Goal: Complete application form: Complete application form

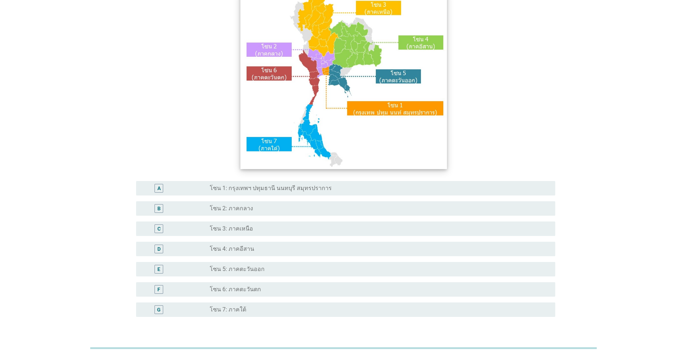
scroll to position [120, 0]
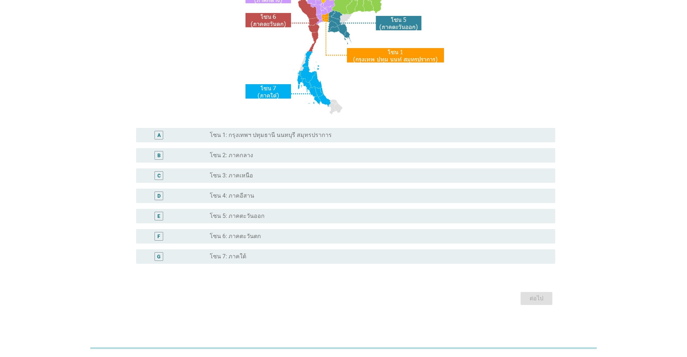
click at [265, 238] on div "radio_button_unchecked โซน 6: ภาคตะวันตก" at bounding box center [377, 236] width 334 height 7
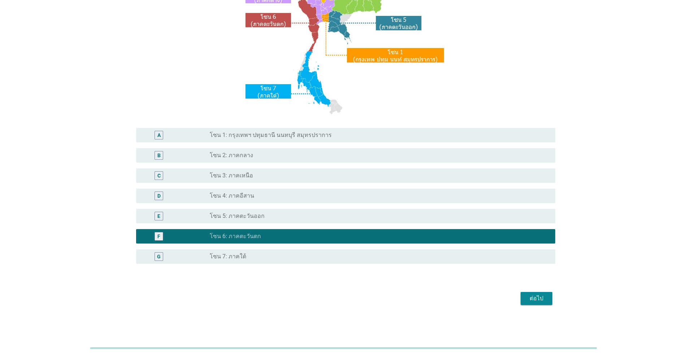
click at [355, 298] on div "ต่อไป" at bounding box center [537, 298] width 20 height 9
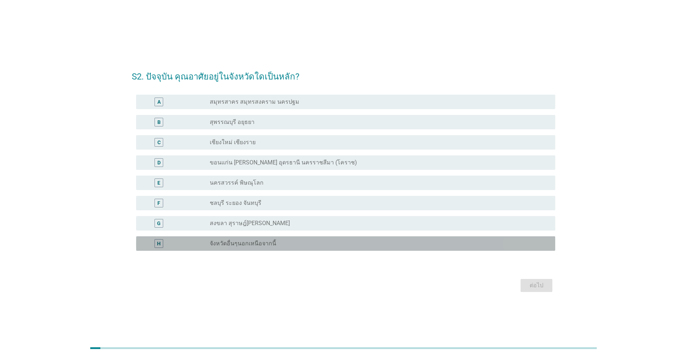
click at [234, 243] on label "จังหวัดอื่นๆนอกเหนือจากนี้" at bounding box center [243, 243] width 66 height 7
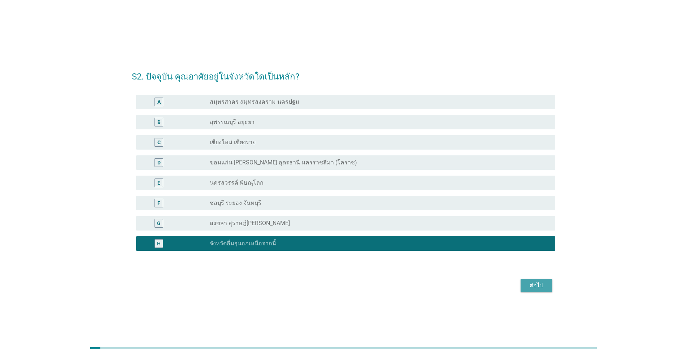
click at [355, 284] on div "ต่อไป" at bounding box center [537, 285] width 20 height 9
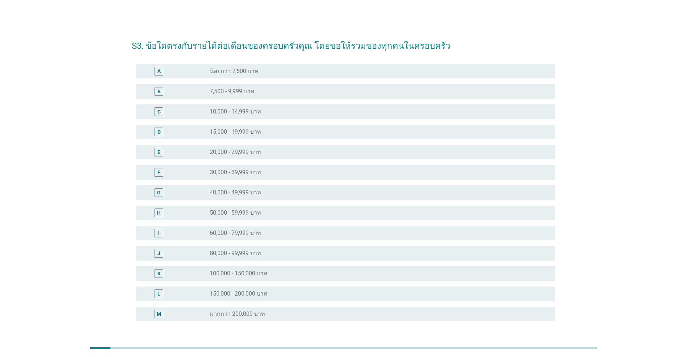
click at [233, 194] on label "40,000 - 49,999 บาท" at bounding box center [235, 192] width 51 height 7
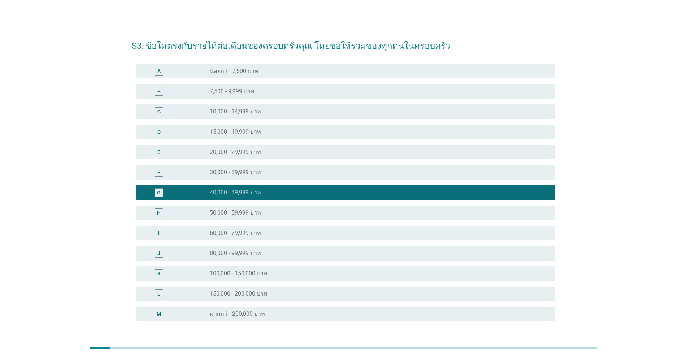
scroll to position [57, 0]
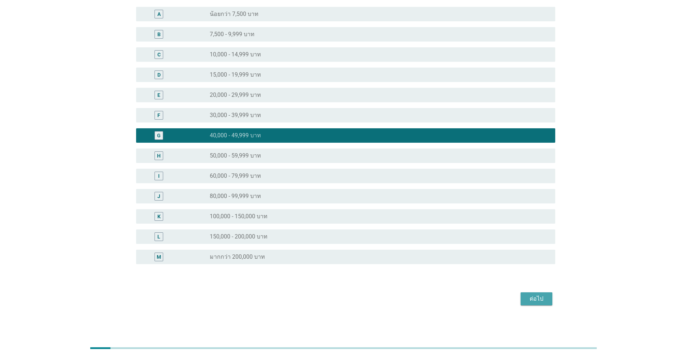
click at [355, 300] on div "ต่อไป" at bounding box center [537, 298] width 20 height 9
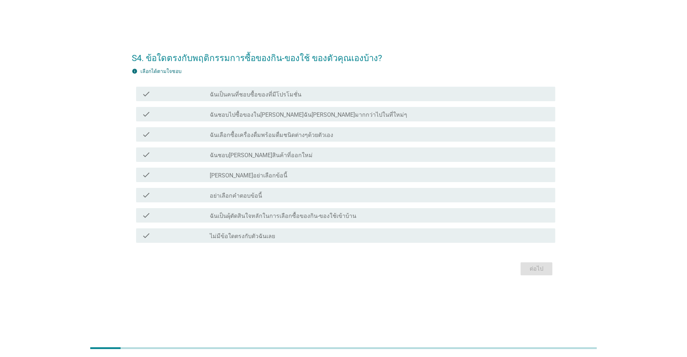
scroll to position [0, 0]
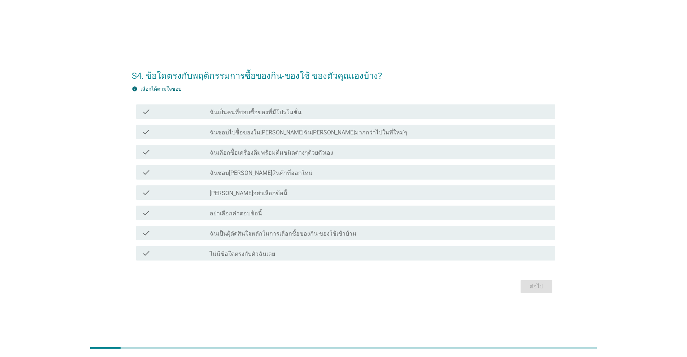
click at [218, 111] on label "ฉันเป็นคนที่ชอบซื้อของที่มีโปรโมชั่น" at bounding box center [256, 112] width 92 height 7
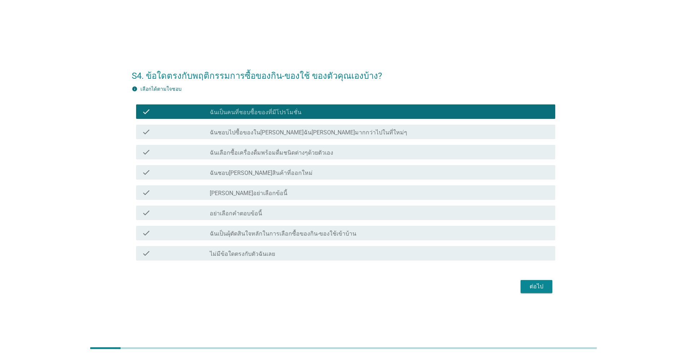
click at [220, 134] on label "ฉันชอบไปซื้อของใน[PERSON_NAME]ฉัน[PERSON_NAME]มากกว่าไปในที่ใหม่ๆ" at bounding box center [309, 132] width 198 height 7
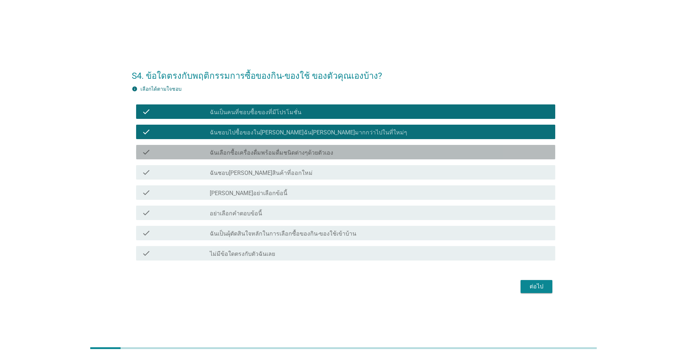
click at [217, 153] on label "ฉันเลือกซื้อเครื่องดื่มพร้อมดื่มชนิดต่างๆด้วยตัวเอง" at bounding box center [272, 152] width 124 height 7
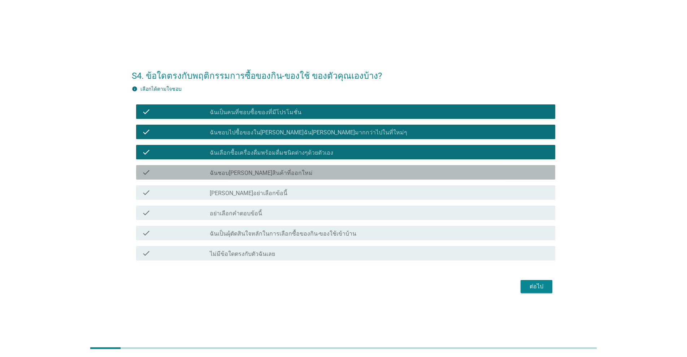
click at [218, 170] on label "ฉันชอบ[PERSON_NAME]สินค้าที่ออกใหม่" at bounding box center [261, 172] width 103 height 7
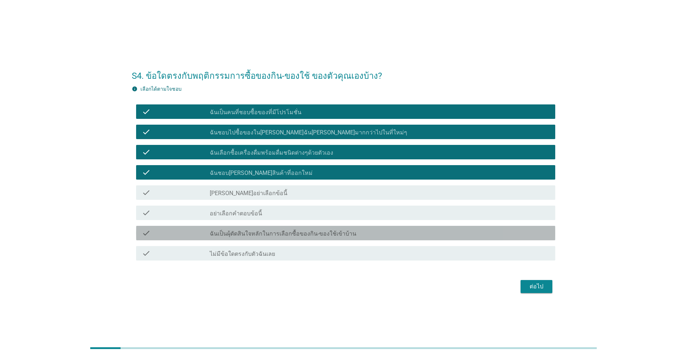
click at [229, 236] on label "ฉันเป็นผุ้ตัดสินใจหลักในการเลือกซื้อของกิน-ของใช้เข้าบ้าน" at bounding box center [283, 233] width 147 height 7
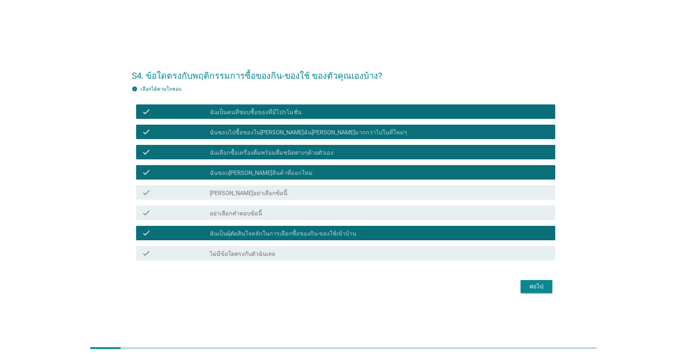
click at [355, 284] on div "ต่อไป" at bounding box center [537, 286] width 20 height 9
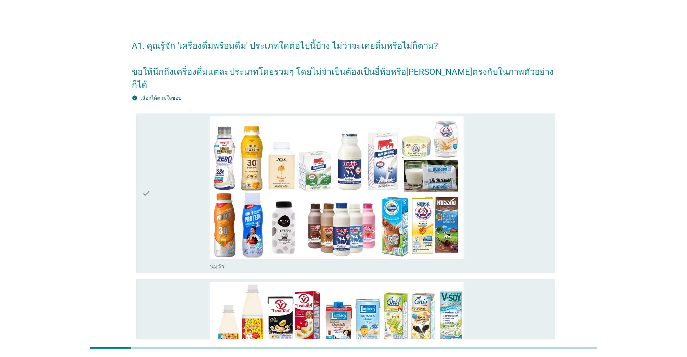
click at [169, 160] on div "check" at bounding box center [176, 193] width 68 height 154
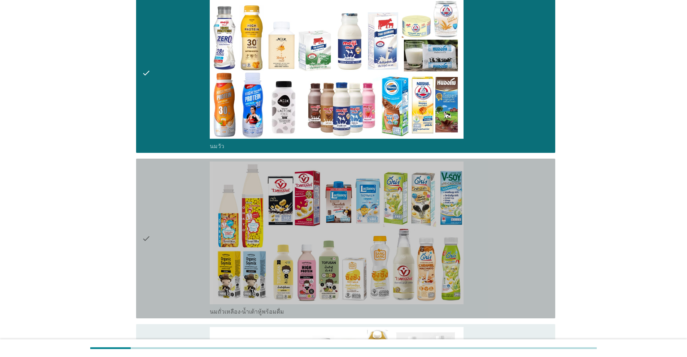
click at [166, 200] on div "check" at bounding box center [176, 238] width 68 height 154
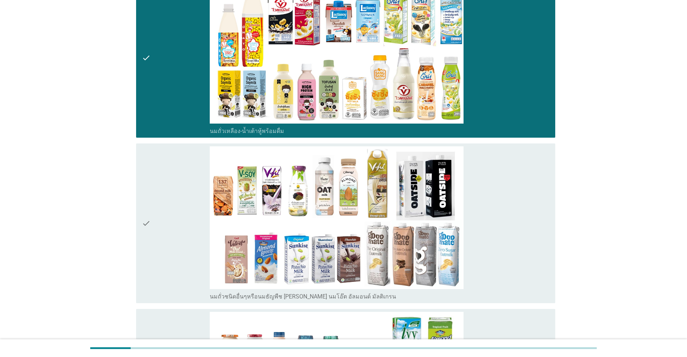
click at [168, 204] on div "check" at bounding box center [176, 223] width 68 height 154
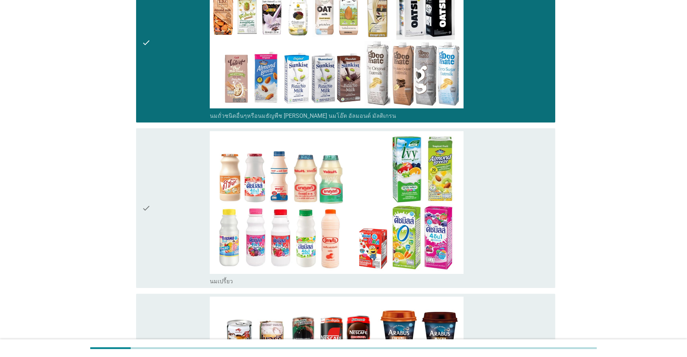
click at [168, 204] on div "check" at bounding box center [176, 208] width 68 height 154
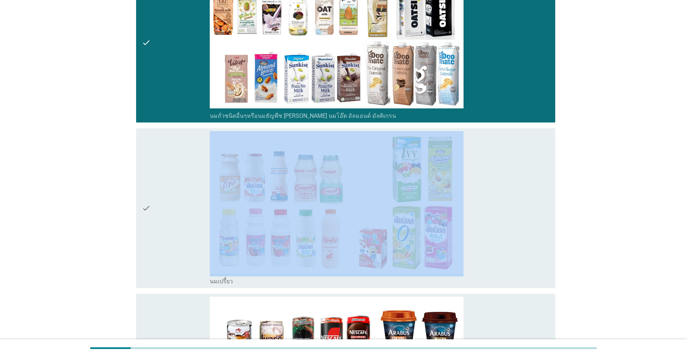
click at [168, 204] on div "check" at bounding box center [176, 208] width 68 height 154
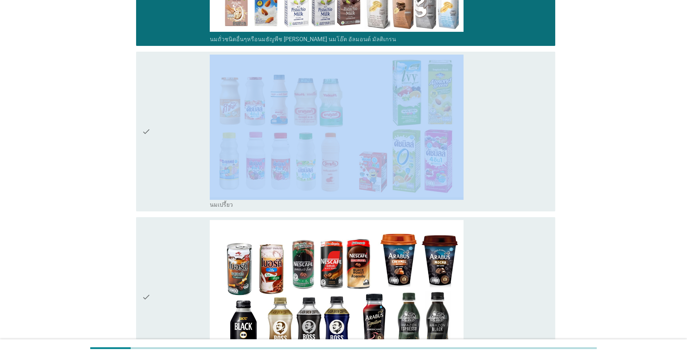
scroll to position [662, 0]
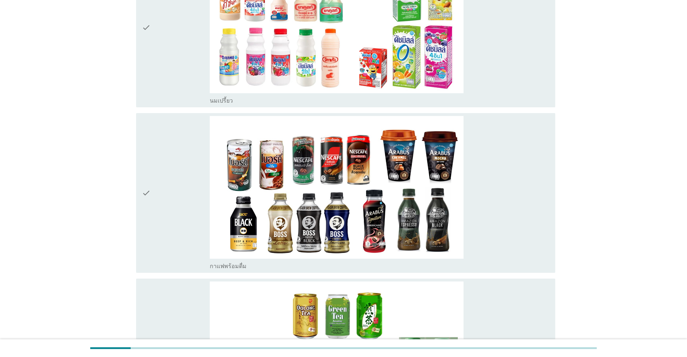
click at [168, 205] on div "check" at bounding box center [176, 193] width 68 height 154
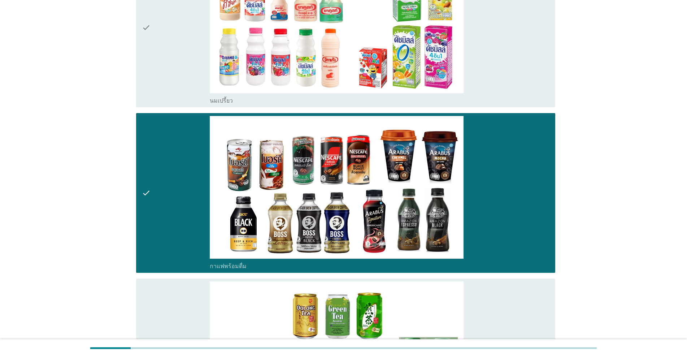
click at [166, 64] on div "check" at bounding box center [176, 28] width 68 height 154
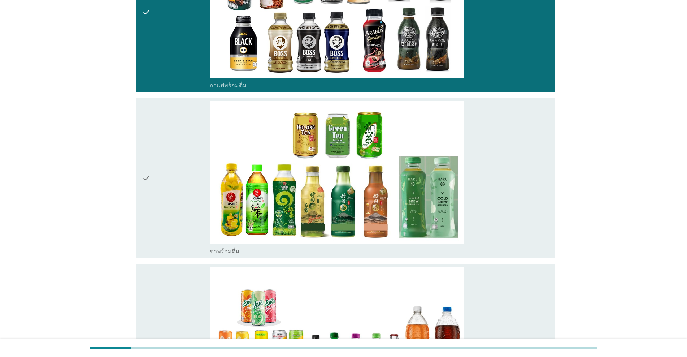
click at [177, 152] on div "check" at bounding box center [176, 178] width 68 height 154
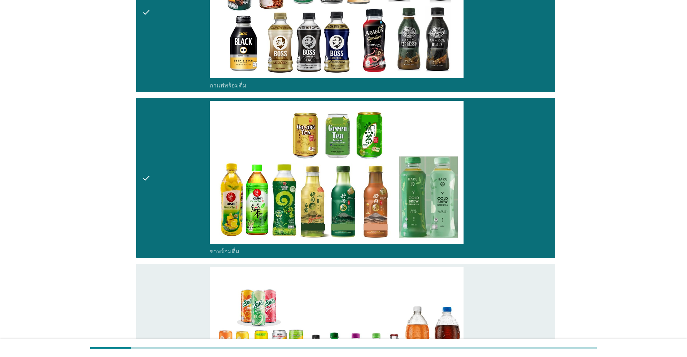
scroll to position [903, 0]
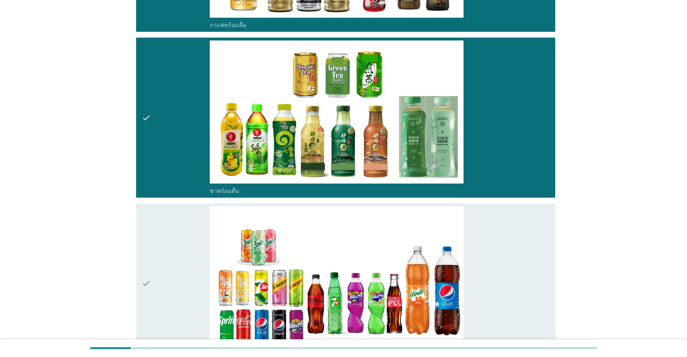
click at [182, 206] on div "check" at bounding box center [176, 283] width 68 height 154
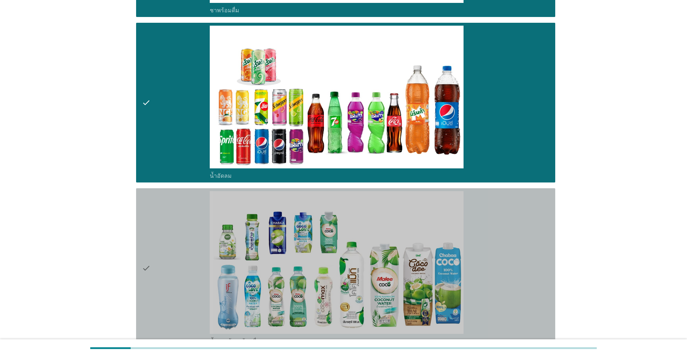
click at [186, 210] on div "check" at bounding box center [176, 268] width 68 height 154
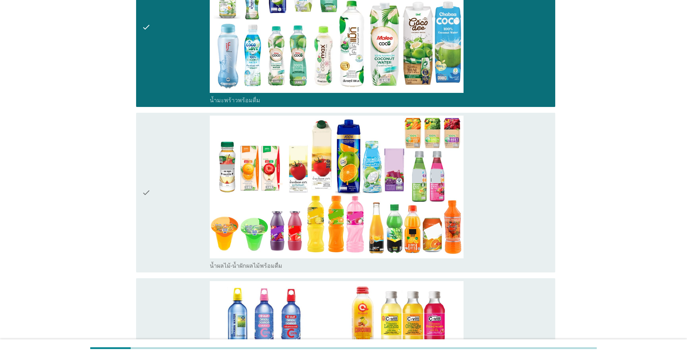
click at [187, 209] on div "check" at bounding box center [176, 193] width 68 height 154
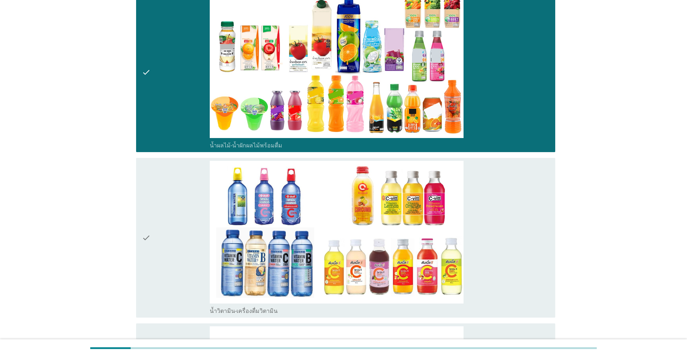
click at [188, 207] on div "check" at bounding box center [176, 238] width 68 height 154
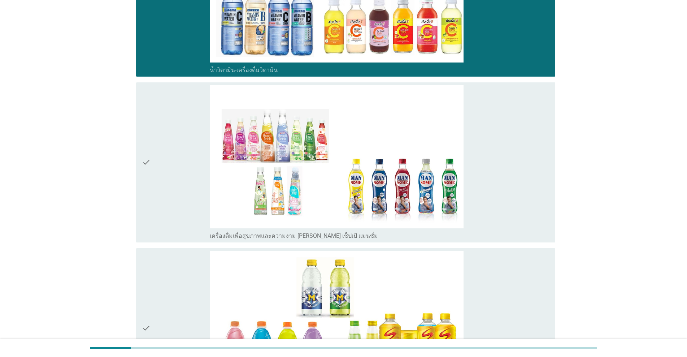
click at [177, 182] on div "check" at bounding box center [176, 162] width 68 height 154
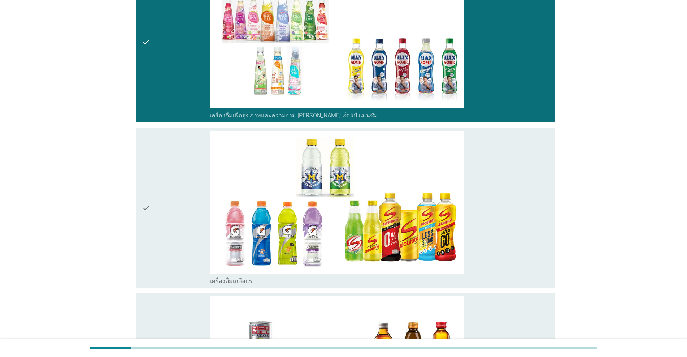
click at [174, 187] on div "check" at bounding box center [176, 208] width 68 height 154
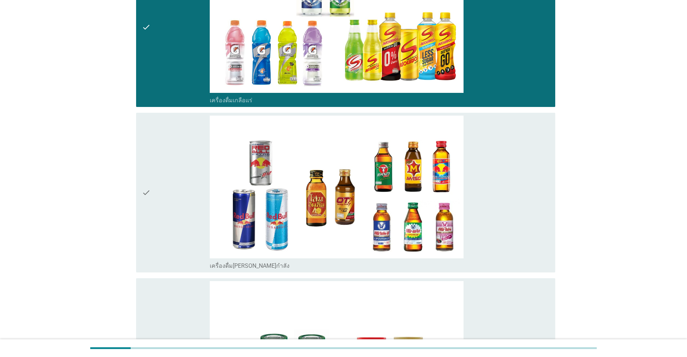
click at [173, 193] on div "check" at bounding box center [176, 193] width 68 height 154
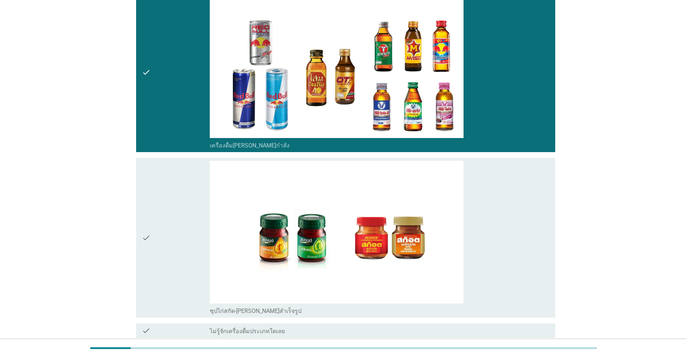
click at [173, 194] on div "check" at bounding box center [176, 238] width 68 height 154
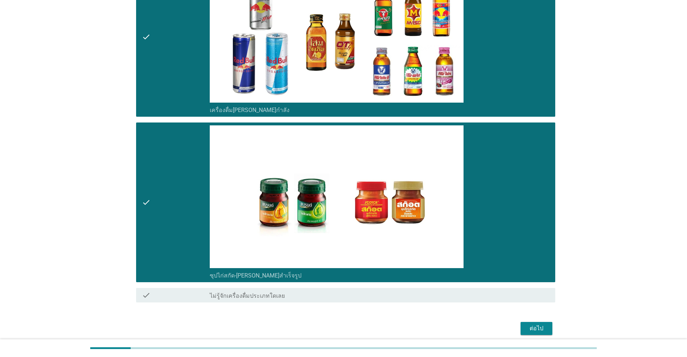
scroll to position [2160, 0]
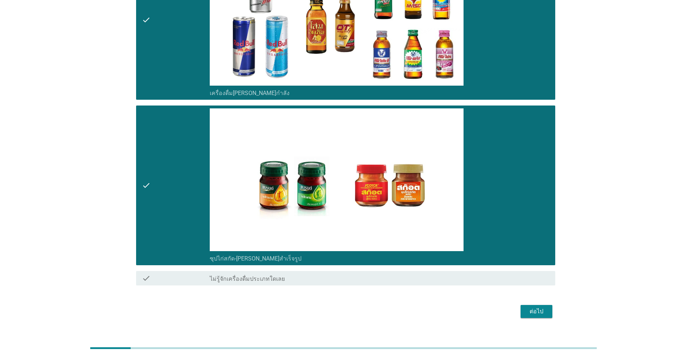
click at [355, 305] on button "ต่อไป" at bounding box center [537, 311] width 32 height 13
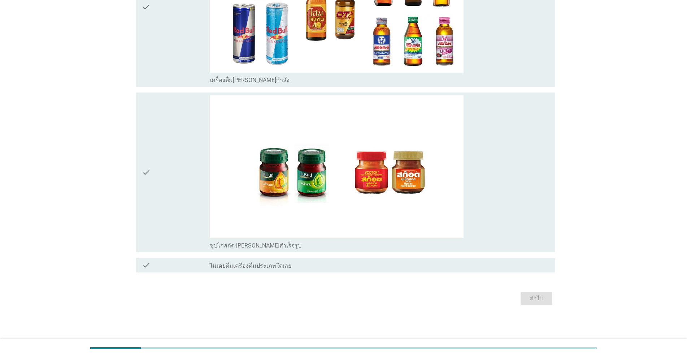
scroll to position [0, 0]
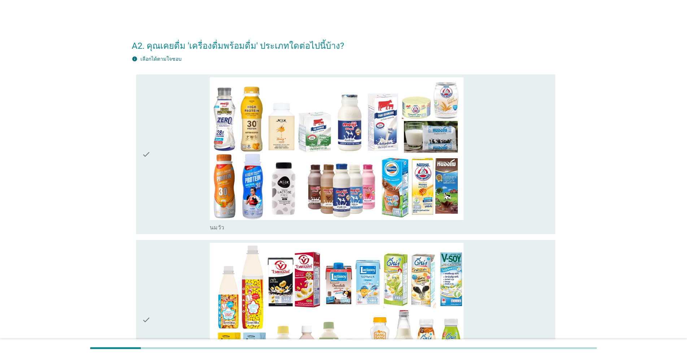
click at [188, 158] on div "check" at bounding box center [176, 154] width 68 height 154
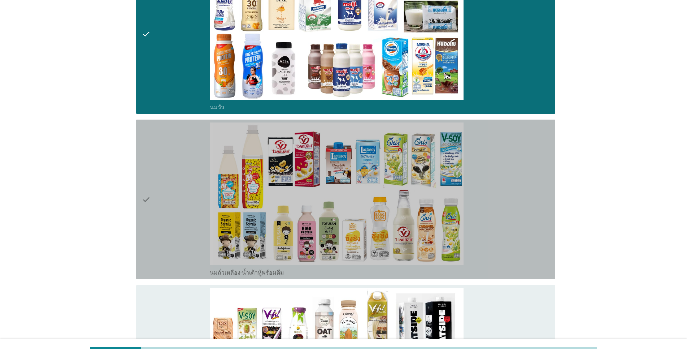
click at [181, 181] on div "check" at bounding box center [176, 199] width 68 height 154
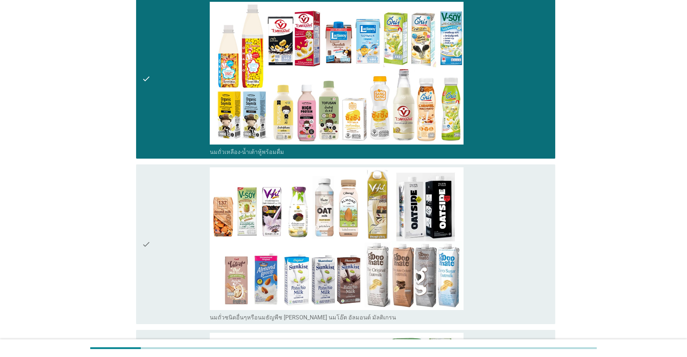
click at [180, 184] on div "check" at bounding box center [176, 244] width 68 height 154
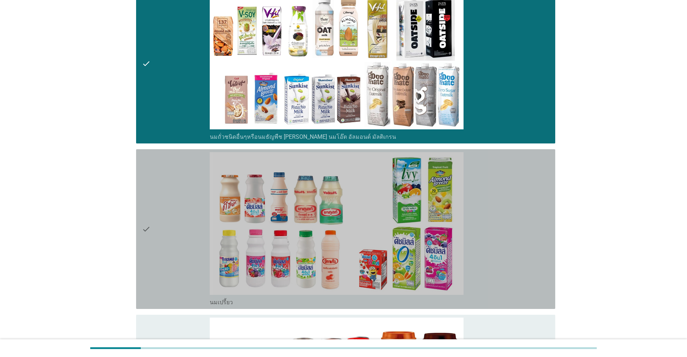
click at [179, 186] on div "check" at bounding box center [176, 229] width 68 height 154
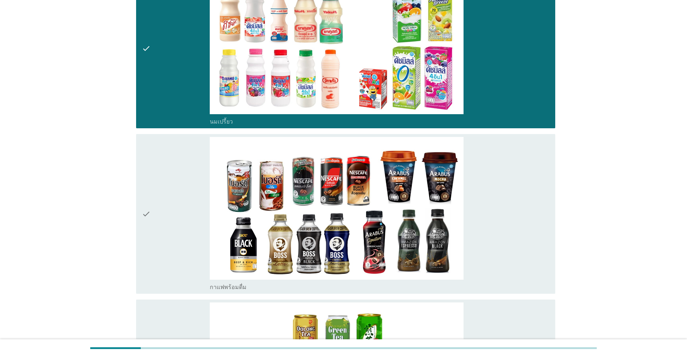
click at [177, 188] on div "check" at bounding box center [176, 214] width 68 height 154
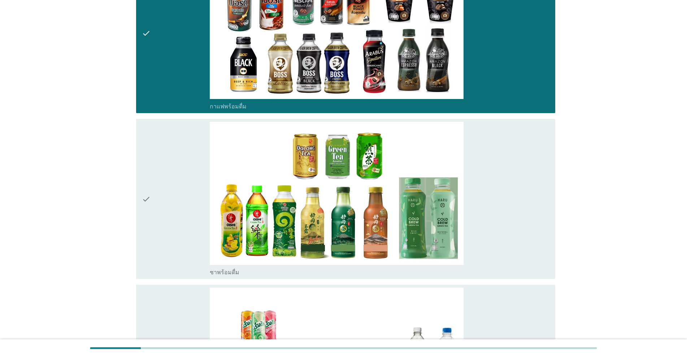
click at [177, 187] on div "check" at bounding box center [176, 199] width 68 height 154
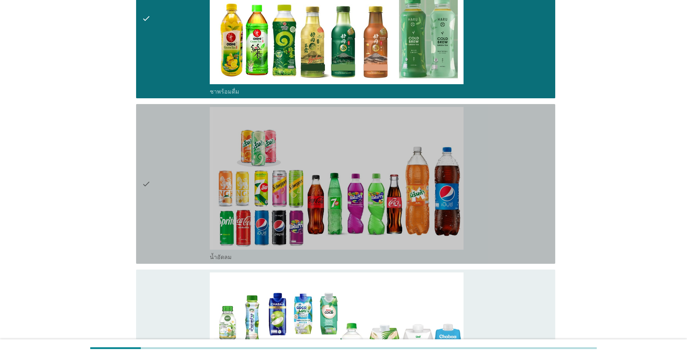
click at [176, 189] on div "check" at bounding box center [176, 184] width 68 height 154
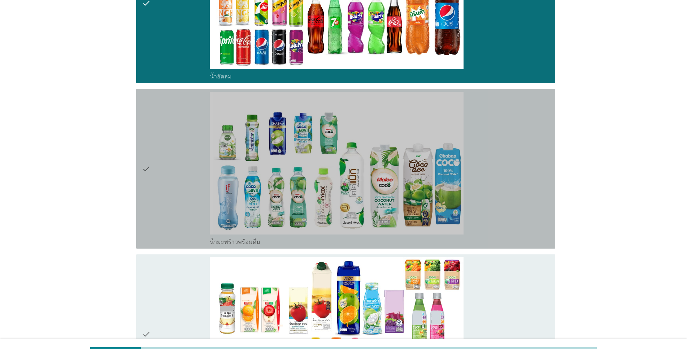
click at [176, 189] on div "check" at bounding box center [176, 169] width 68 height 154
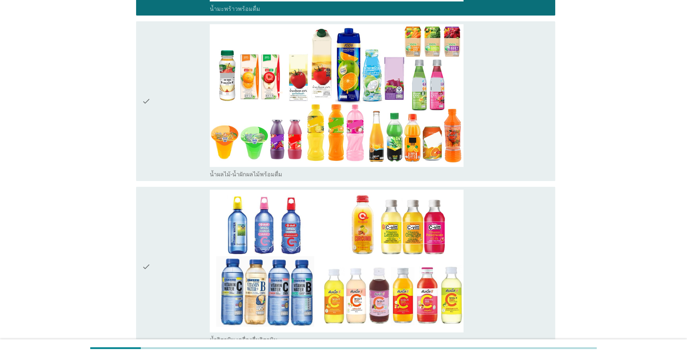
scroll to position [1385, 0]
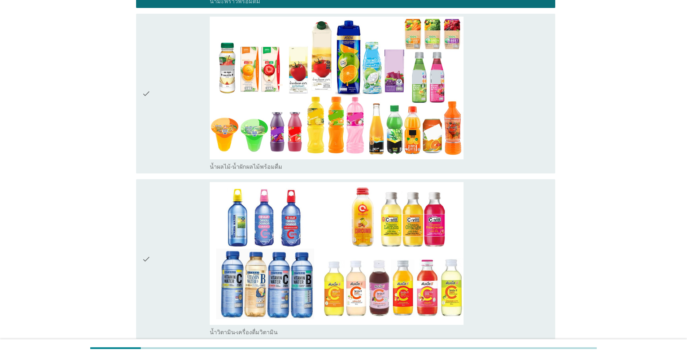
click at [176, 189] on div "check" at bounding box center [176, 259] width 68 height 154
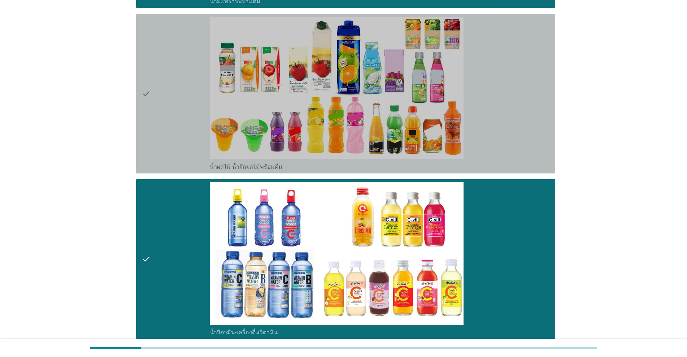
click at [186, 137] on div "check" at bounding box center [176, 94] width 68 height 154
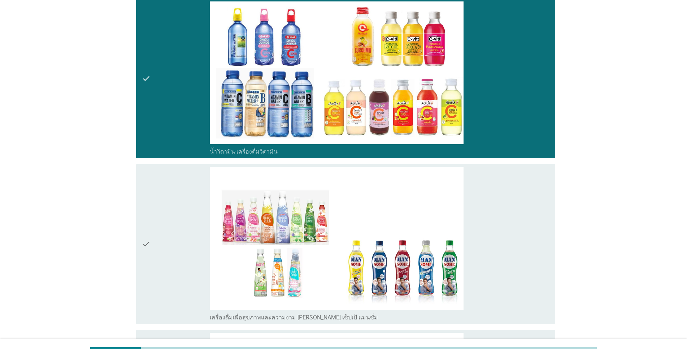
click at [186, 199] on div "check" at bounding box center [176, 244] width 68 height 154
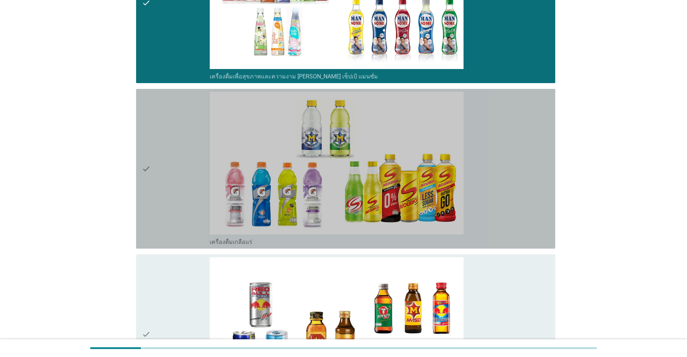
click at [186, 197] on div "check" at bounding box center [176, 169] width 68 height 154
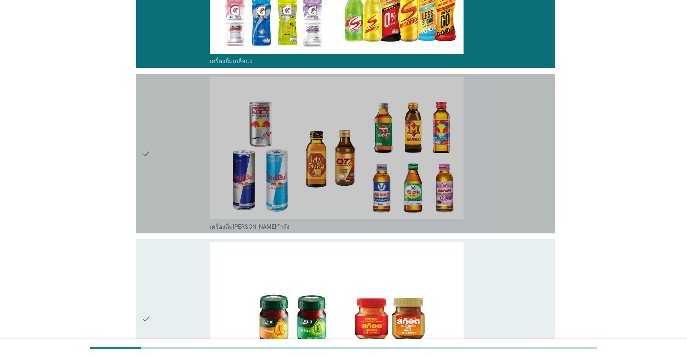
click at [184, 199] on div "check" at bounding box center [176, 154] width 68 height 154
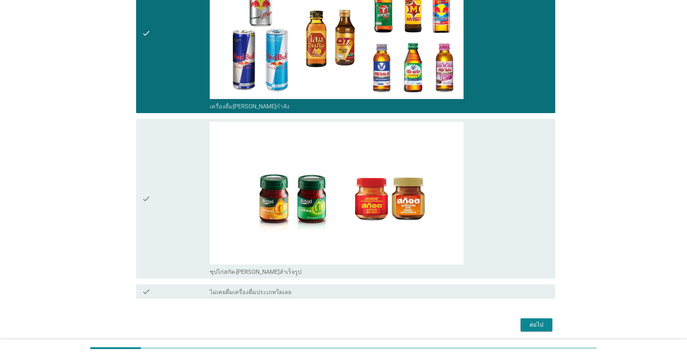
click at [184, 198] on div "check" at bounding box center [176, 199] width 68 height 154
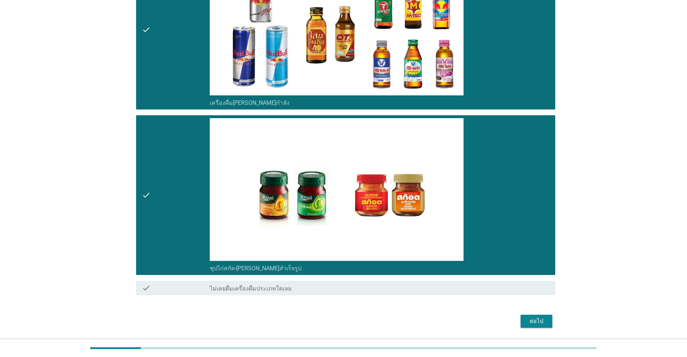
scroll to position [2134, 0]
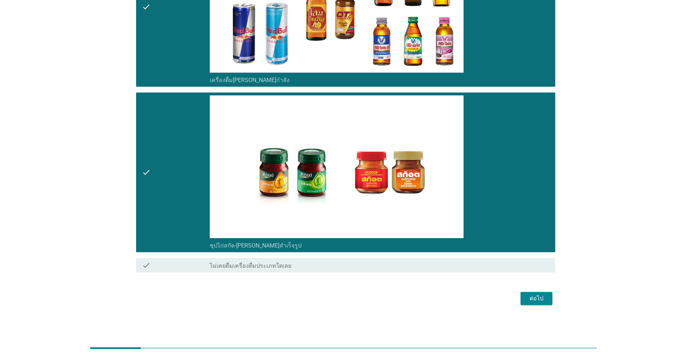
click at [355, 298] on div "ต่อไป" at bounding box center [537, 298] width 20 height 9
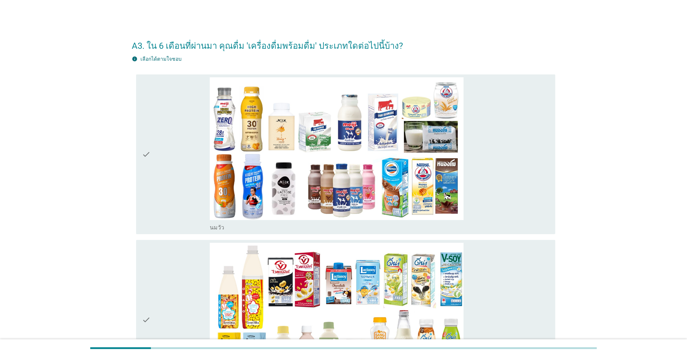
click at [184, 186] on div "check" at bounding box center [176, 154] width 68 height 154
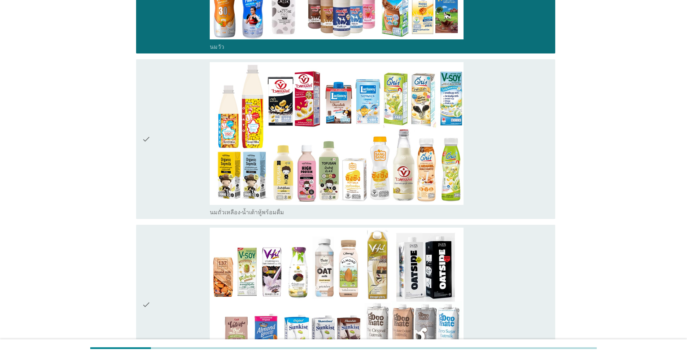
click at [173, 161] on div "check" at bounding box center [176, 139] width 68 height 154
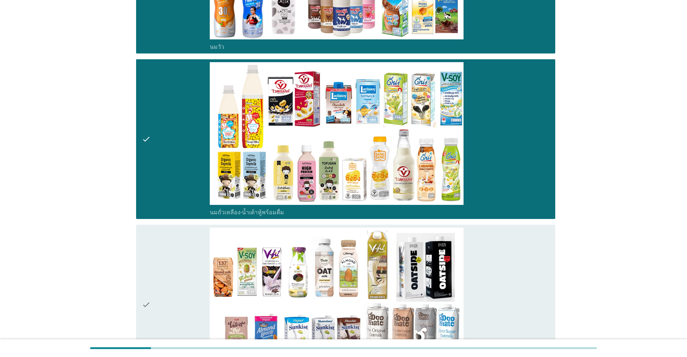
scroll to position [301, 0]
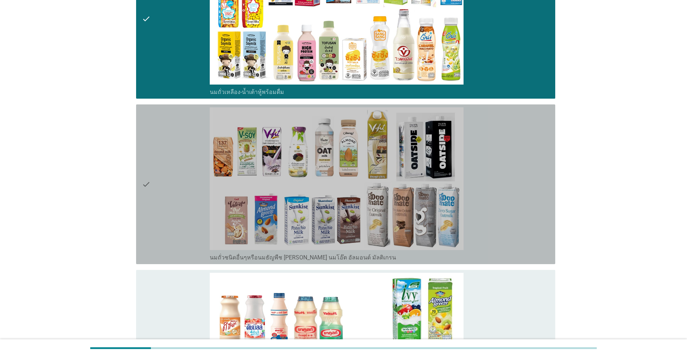
click at [173, 165] on div "check" at bounding box center [176, 184] width 68 height 154
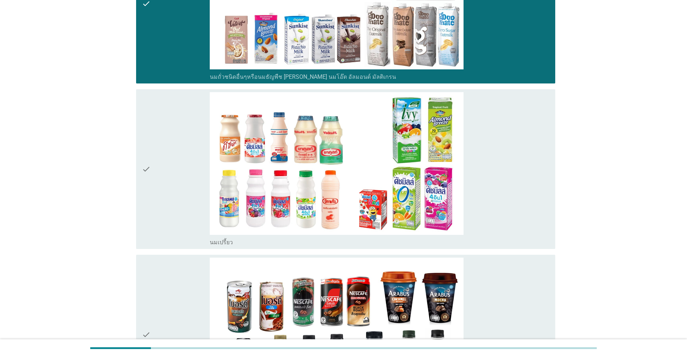
click at [173, 166] on div "check" at bounding box center [176, 169] width 68 height 154
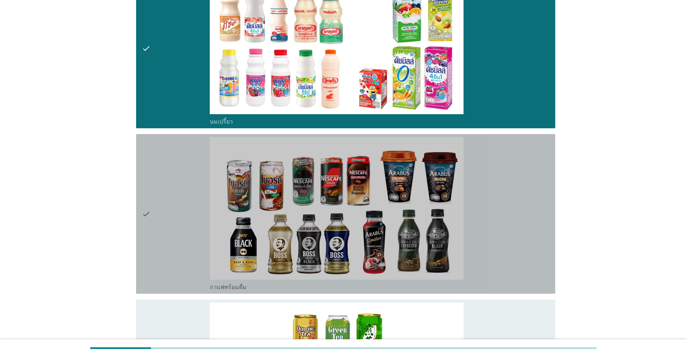
click at [174, 167] on div "check" at bounding box center [176, 214] width 68 height 154
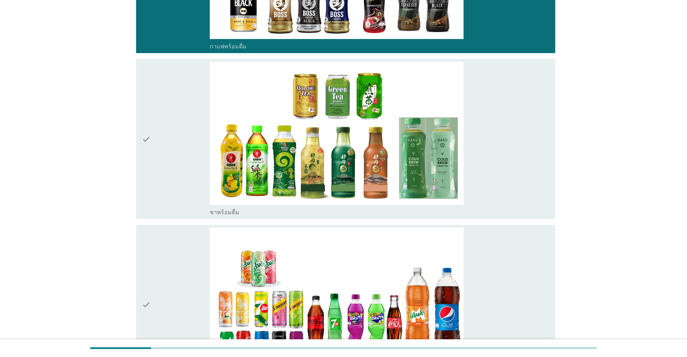
click at [174, 167] on div "check" at bounding box center [176, 139] width 68 height 154
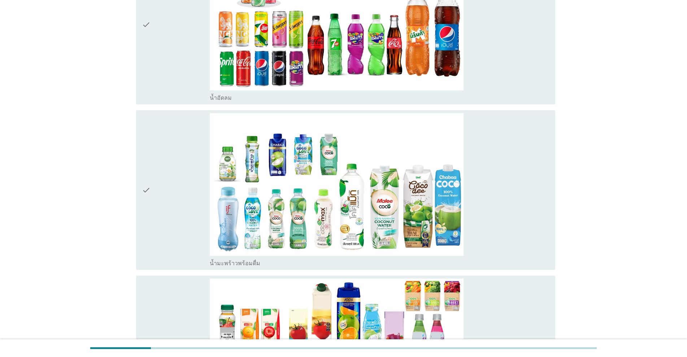
scroll to position [1084, 0]
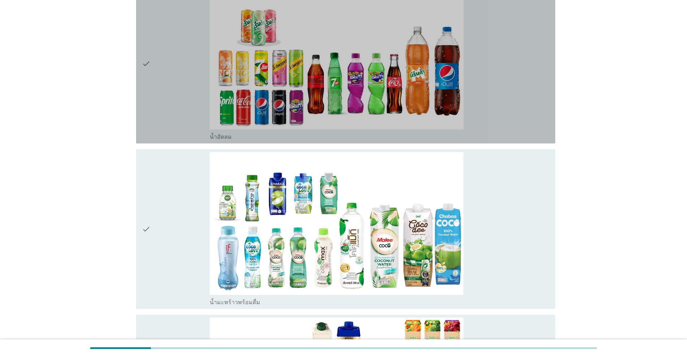
click at [176, 136] on div "check" at bounding box center [176, 64] width 68 height 154
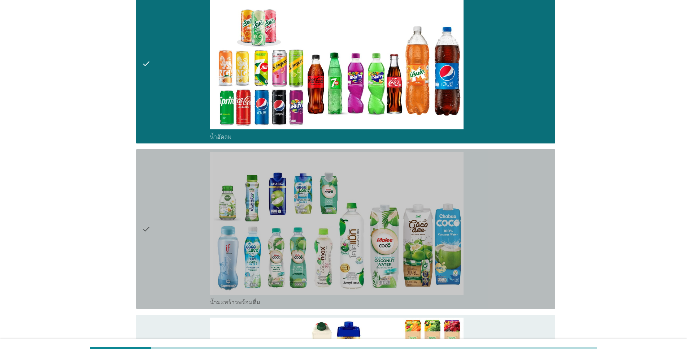
click at [179, 183] on div "check" at bounding box center [176, 229] width 68 height 154
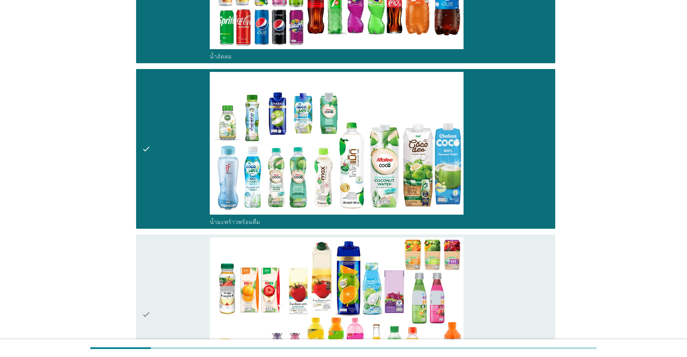
scroll to position [1204, 0]
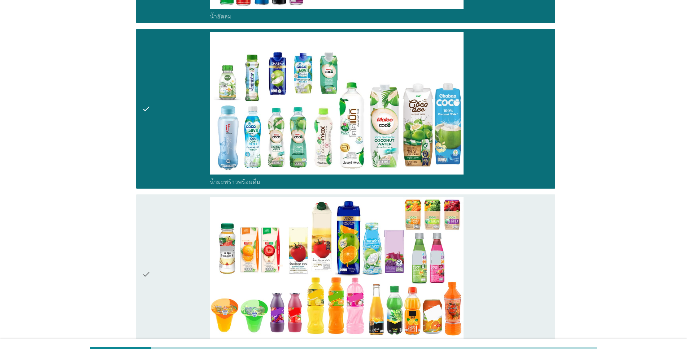
click at [172, 222] on div "check" at bounding box center [176, 274] width 68 height 154
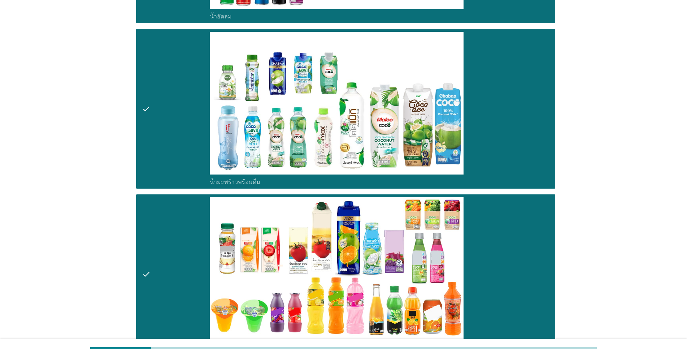
scroll to position [1445, 0]
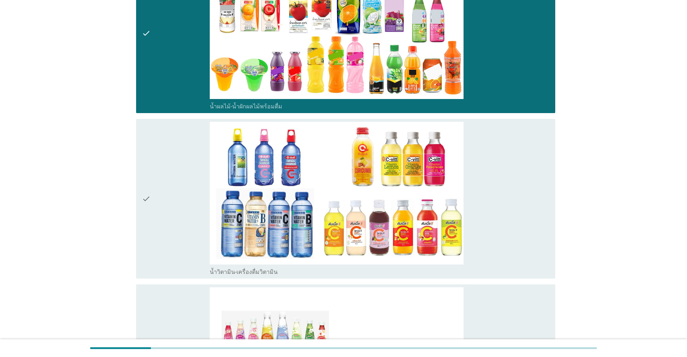
click at [172, 220] on div "check" at bounding box center [176, 199] width 68 height 154
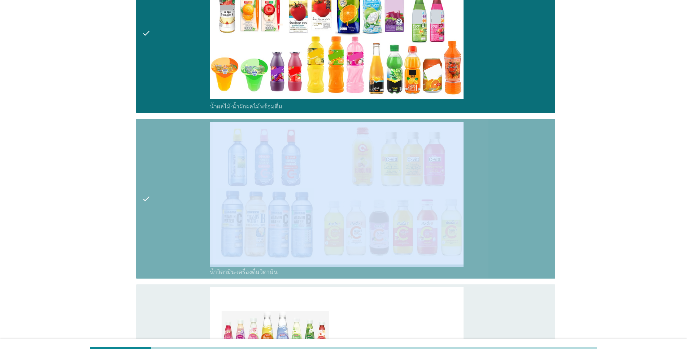
click at [172, 220] on div "check" at bounding box center [176, 199] width 68 height 154
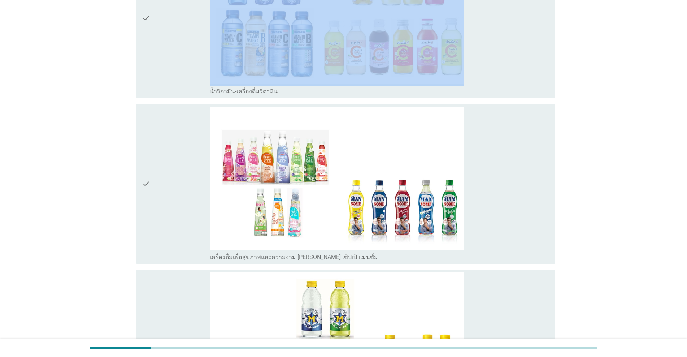
scroll to position [1806, 0]
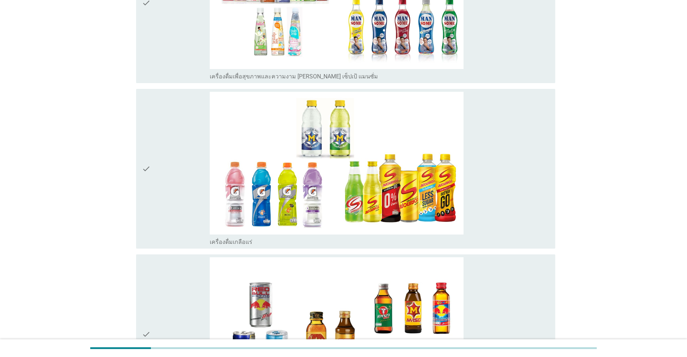
click at [172, 219] on div "check" at bounding box center [176, 169] width 68 height 154
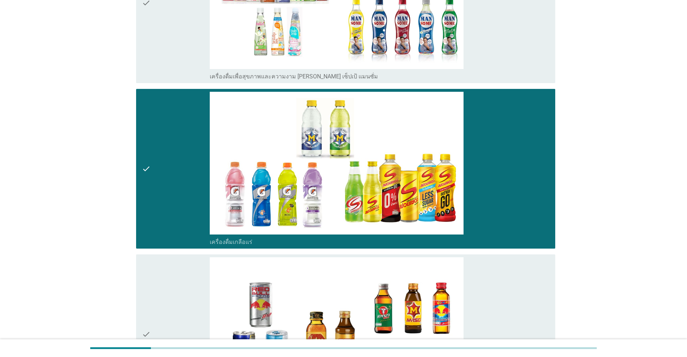
scroll to position [2047, 0]
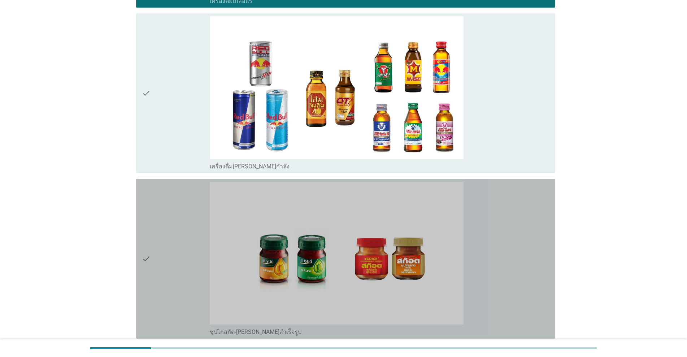
click at [172, 219] on div "check" at bounding box center [176, 259] width 68 height 154
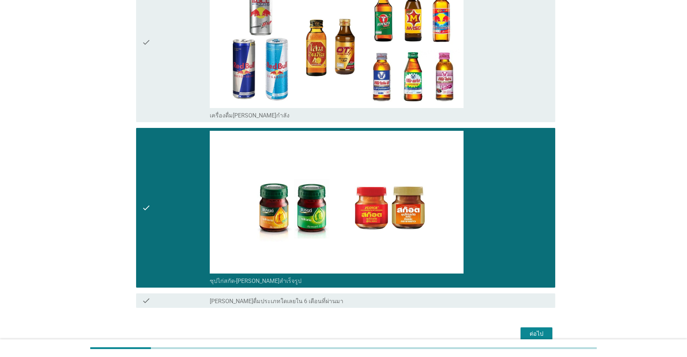
scroll to position [2134, 0]
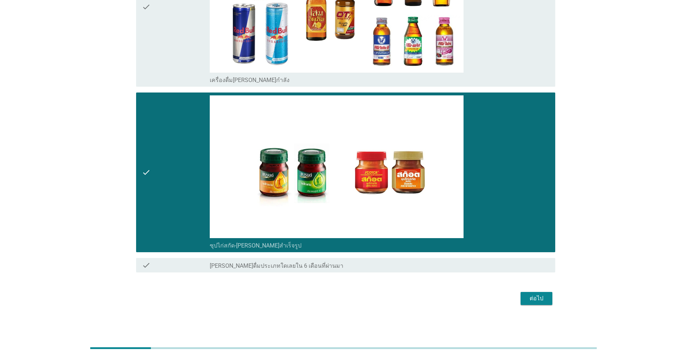
click at [355, 296] on div "ต่อไป" at bounding box center [537, 298] width 20 height 9
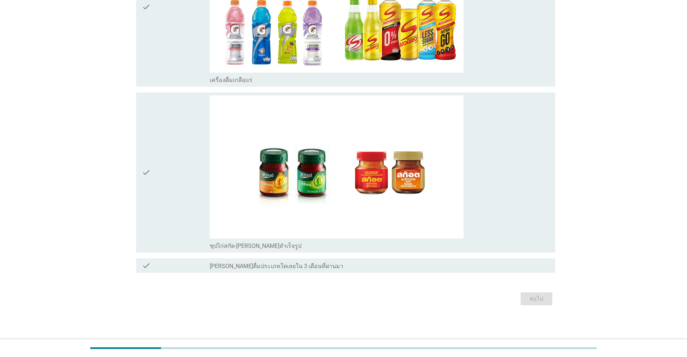
scroll to position [0, 0]
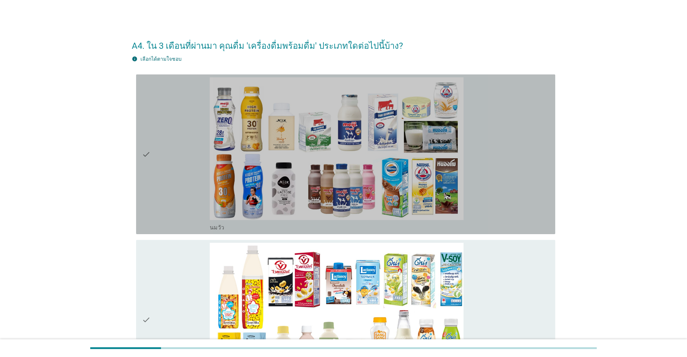
click at [159, 153] on div "check" at bounding box center [176, 154] width 68 height 154
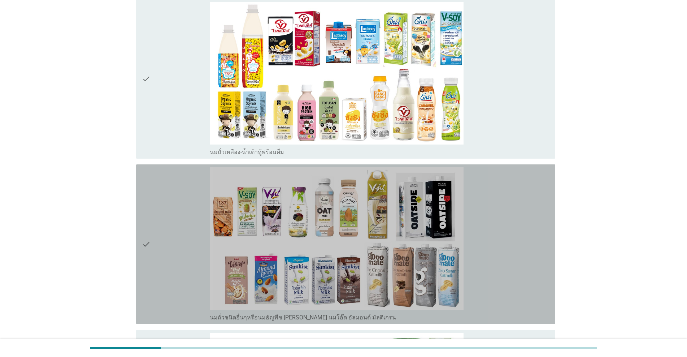
click at [163, 210] on div "check" at bounding box center [176, 244] width 68 height 154
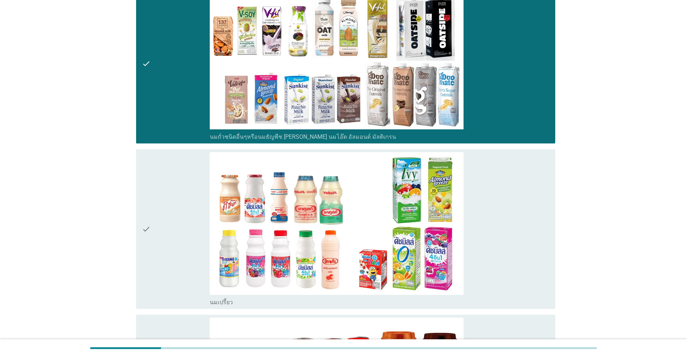
click at [163, 208] on div "check" at bounding box center [176, 229] width 68 height 154
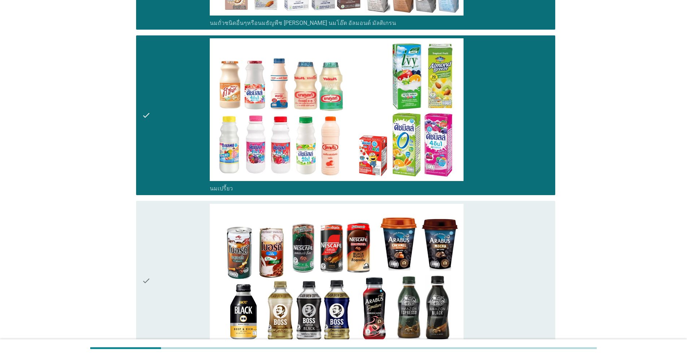
scroll to position [662, 0]
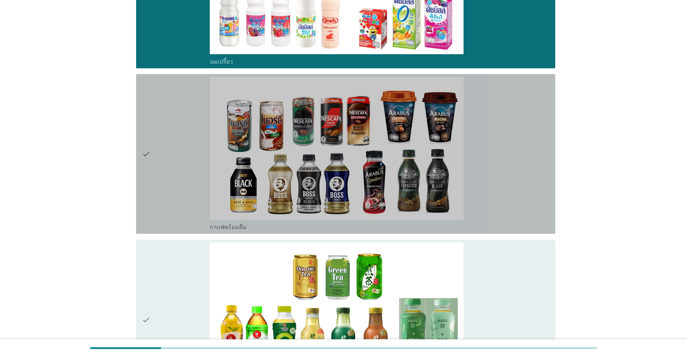
click at [163, 208] on div "check" at bounding box center [176, 154] width 68 height 154
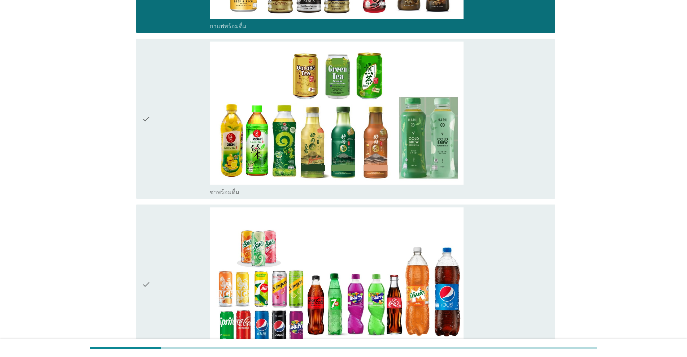
scroll to position [963, 0]
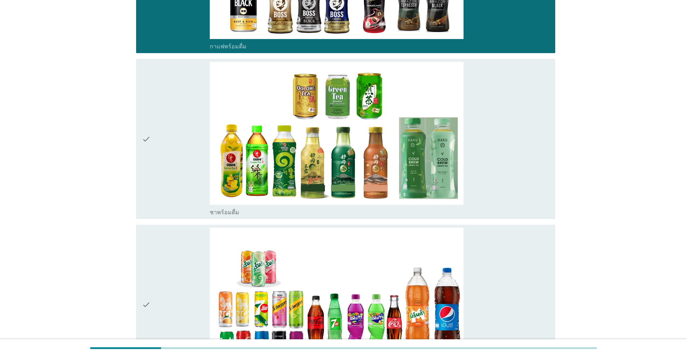
click at [167, 179] on div "check" at bounding box center [176, 139] width 68 height 154
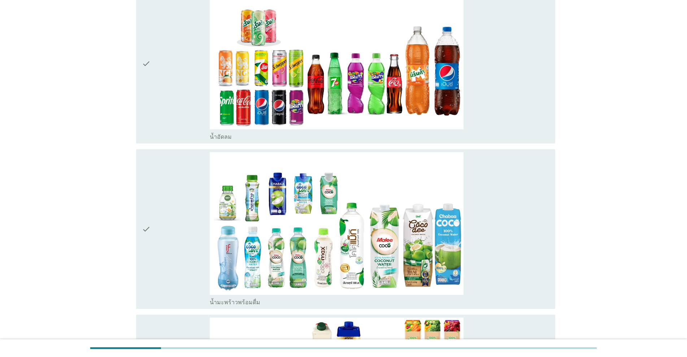
scroll to position [1204, 0]
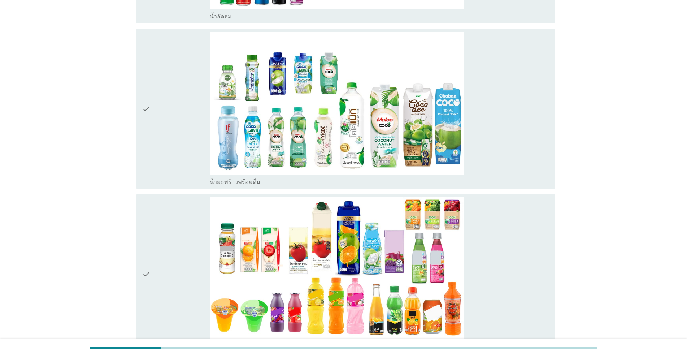
click at [171, 146] on div "check" at bounding box center [176, 109] width 68 height 154
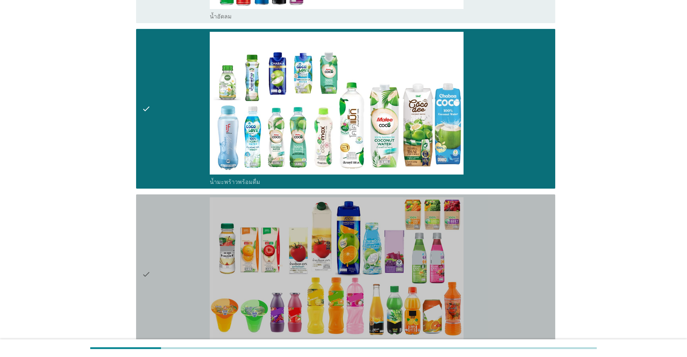
click at [180, 227] on div "check" at bounding box center [176, 274] width 68 height 154
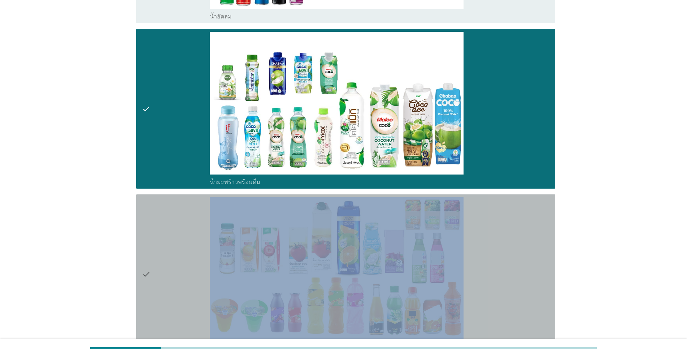
click at [180, 227] on div "check" at bounding box center [176, 274] width 68 height 154
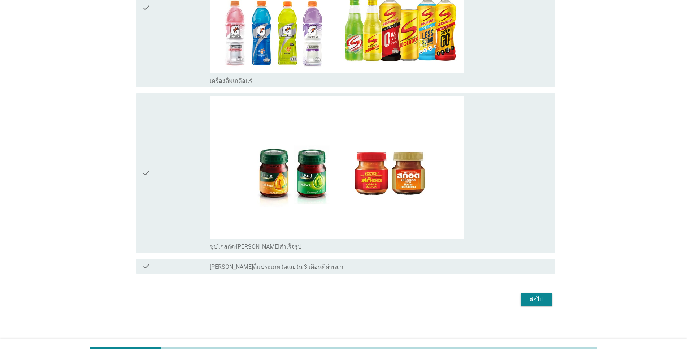
scroll to position [1637, 0]
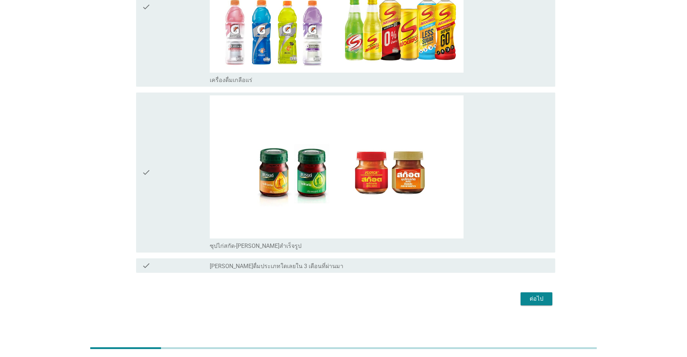
click at [176, 58] on div "check" at bounding box center [176, 7] width 68 height 154
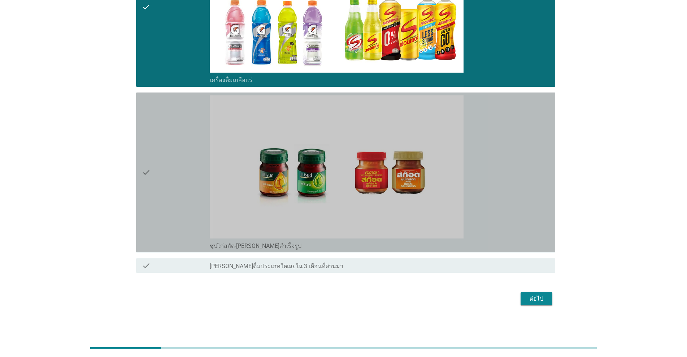
click at [181, 171] on div "check" at bounding box center [176, 172] width 68 height 154
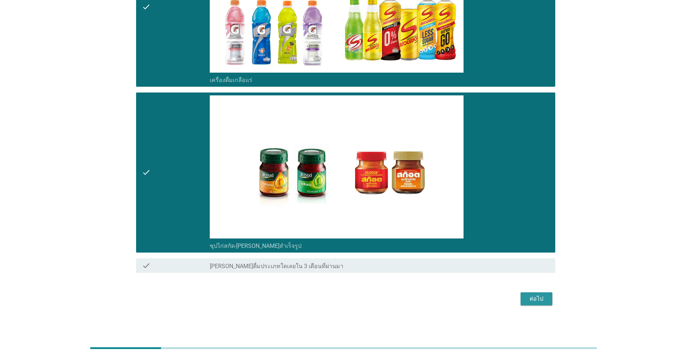
click at [355, 302] on button "ต่อไป" at bounding box center [537, 298] width 32 height 13
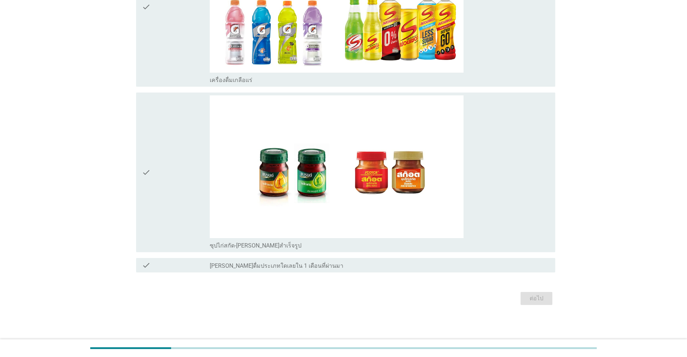
scroll to position [0, 0]
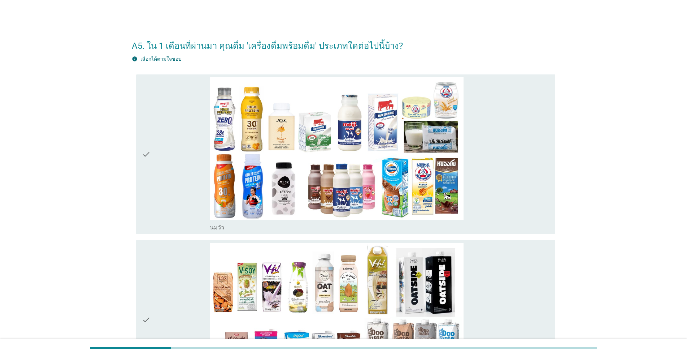
click at [162, 185] on div "check" at bounding box center [176, 154] width 68 height 154
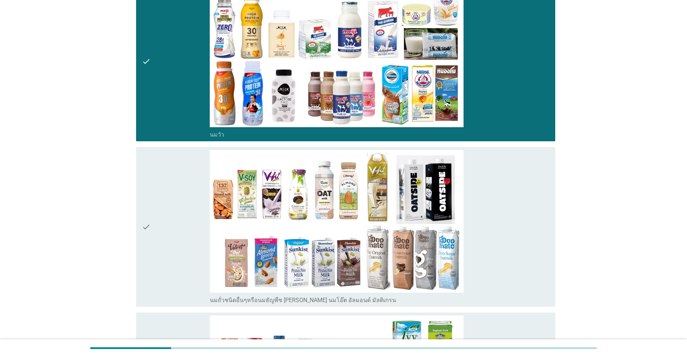
scroll to position [181, 0]
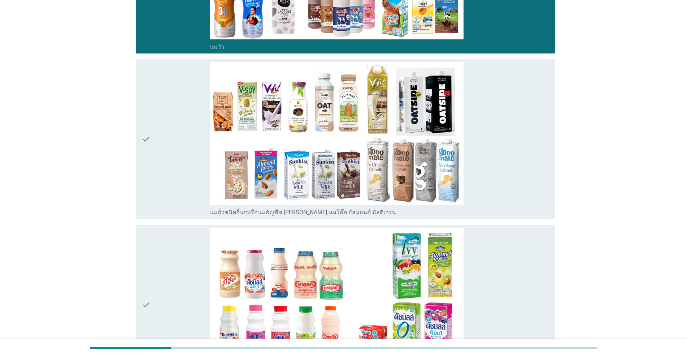
click at [161, 252] on div "check" at bounding box center [176, 305] width 68 height 154
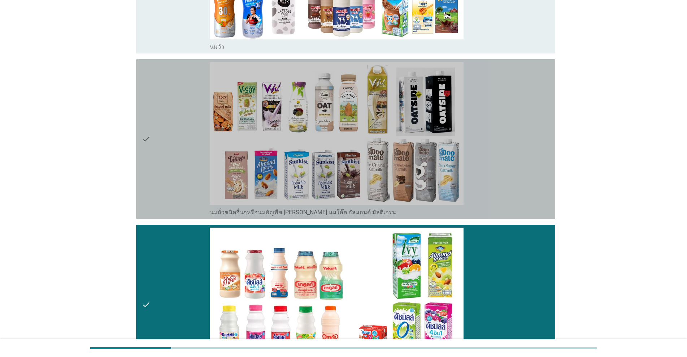
click at [188, 125] on div "check" at bounding box center [176, 139] width 68 height 154
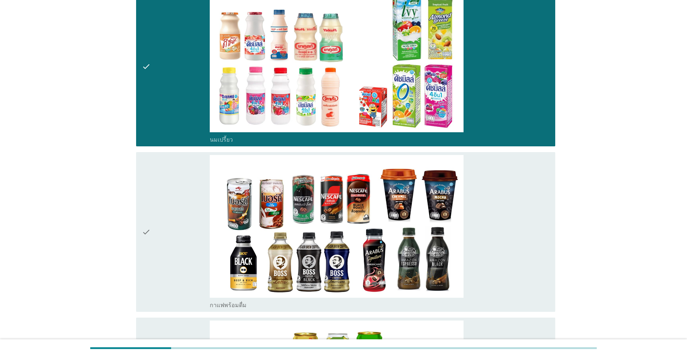
scroll to position [422, 0]
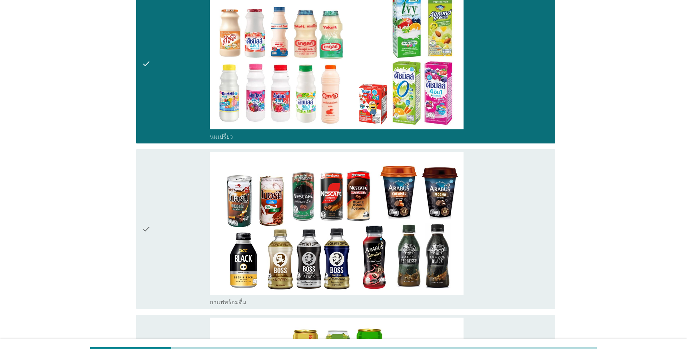
click at [177, 182] on div "check" at bounding box center [176, 229] width 68 height 154
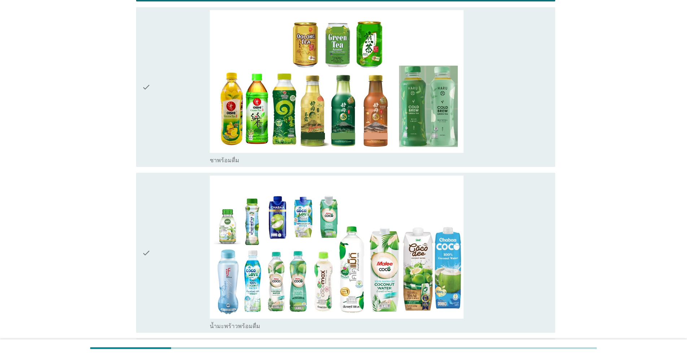
scroll to position [783, 0]
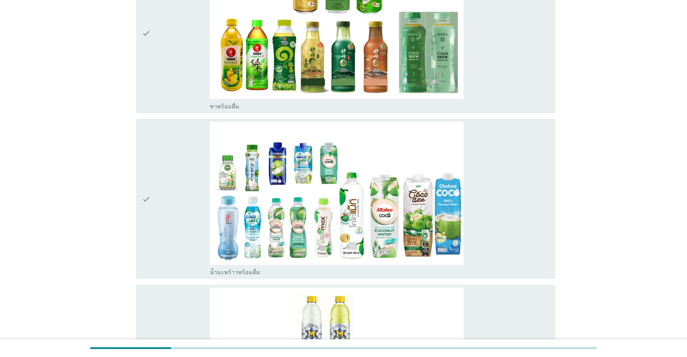
click at [177, 182] on div "check" at bounding box center [176, 199] width 68 height 154
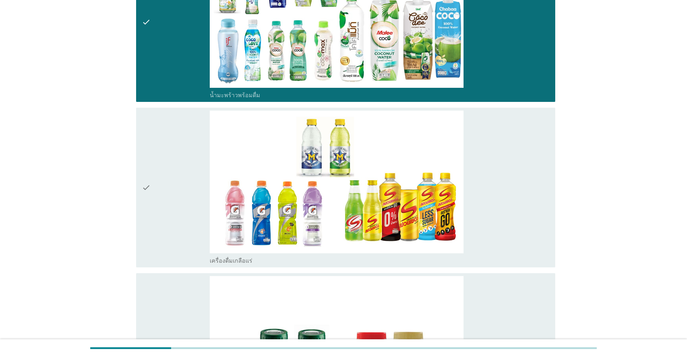
scroll to position [1020, 0]
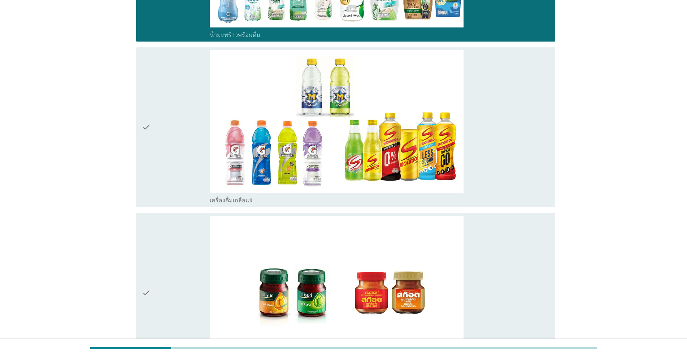
click at [173, 232] on div "check" at bounding box center [176, 293] width 68 height 154
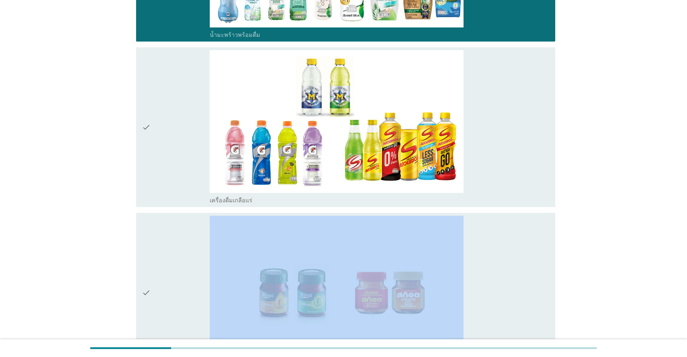
scroll to position [1140, 0]
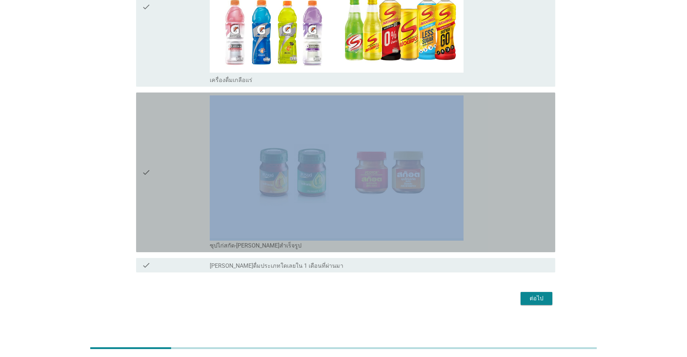
click at [177, 214] on div "check" at bounding box center [176, 172] width 68 height 154
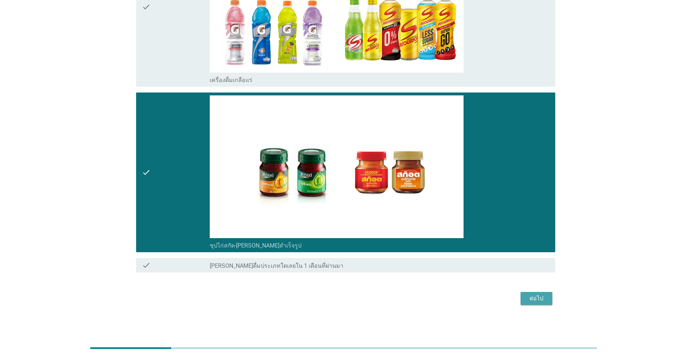
click at [355, 298] on button "ต่อไป" at bounding box center [537, 298] width 32 height 13
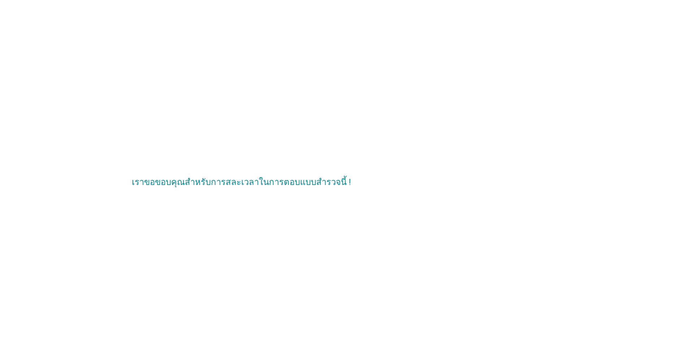
scroll to position [0, 0]
